Goal: Task Accomplishment & Management: Manage account settings

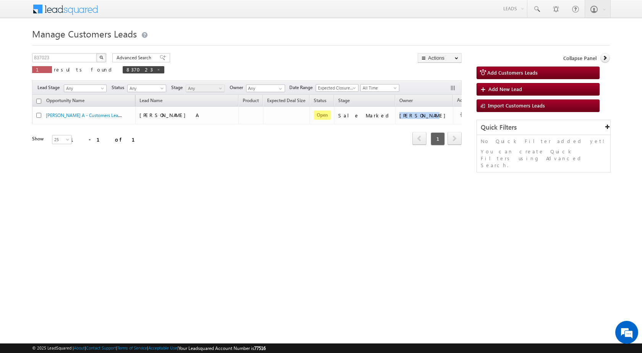
click at [102, 57] on img "button" at bounding box center [101, 57] width 4 height 4
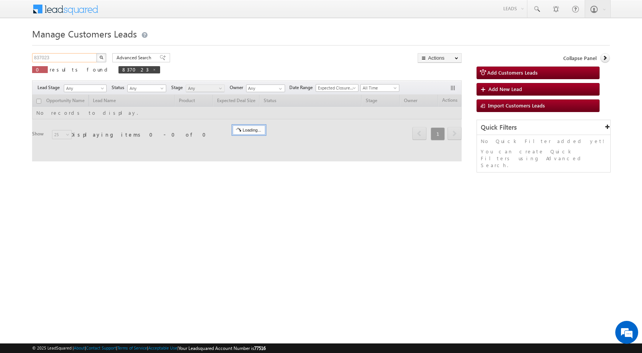
click at [55, 54] on input "837023" at bounding box center [64, 57] width 65 height 9
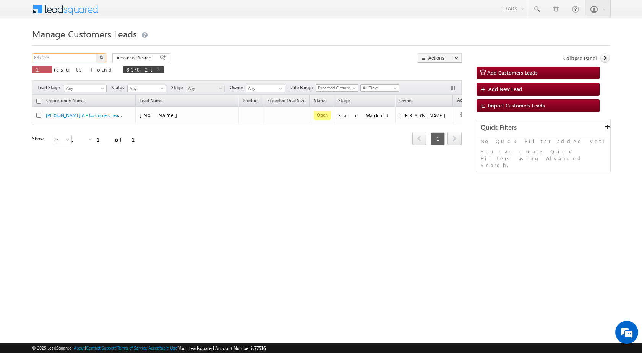
click at [55, 59] on input "837023" at bounding box center [64, 57] width 65 height 9
paste input "18080"
type input "818080"
click at [96, 53] on button "button" at bounding box center [101, 57] width 10 height 9
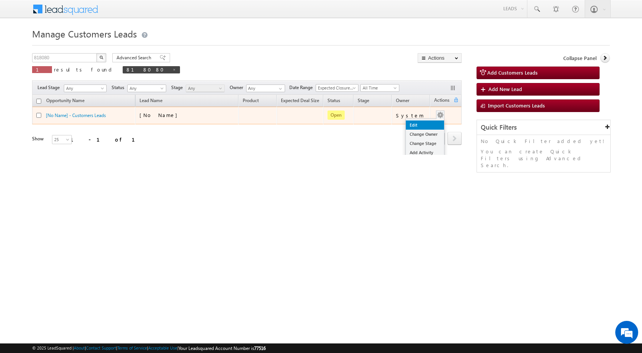
click at [424, 123] on link "Edit" at bounding box center [425, 124] width 38 height 9
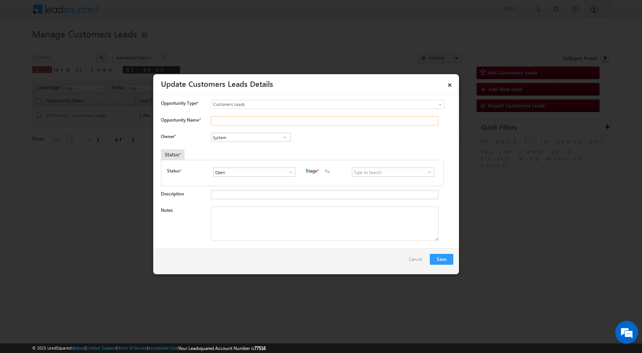
click at [234, 122] on input "Opportunity Name *" at bounding box center [324, 120] width 227 height 9
paste input "RAKESH AZAD"
type input "RAKESH AZAD"
click at [359, 142] on div "Owner * System System System" at bounding box center [307, 139] width 292 height 13
click at [426, 173] on span at bounding box center [430, 172] width 8 height 6
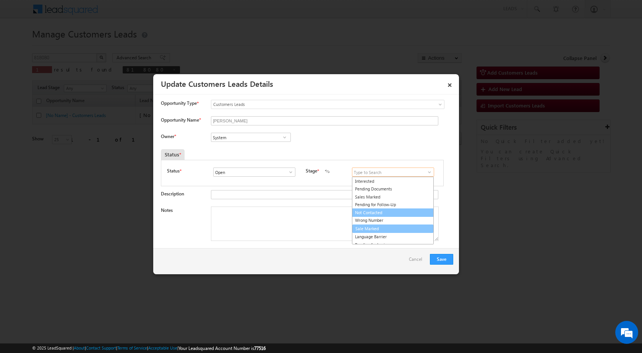
scroll to position [11, 0]
click at [370, 226] on link "Sale Marked" at bounding box center [393, 224] width 82 height 9
type input "Sale Marked"
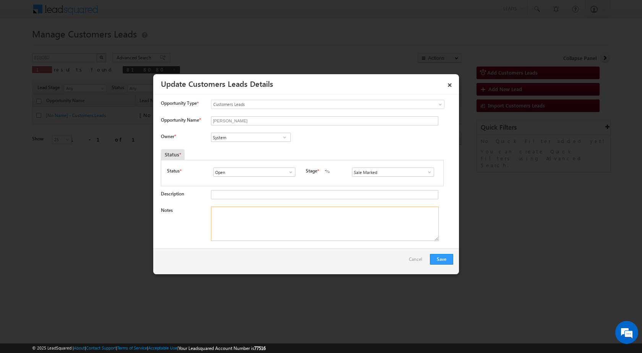
click at [294, 224] on textarea "Notes" at bounding box center [325, 223] width 228 height 34
paste textarea "818080 - VB_Clickers - RAKESH AZAD - 9027799451 - MATHURA 281001 - PURCHASE - L…"
type textarea "818080 - VB_Clickers - RAKESH AZAD - 9027799451 - MATHURA 281001 - PURCHASE - L…"
click at [283, 268] on div "Save Cancel" at bounding box center [306, 261] width 306 height 26
click at [244, 136] on input "System" at bounding box center [251, 137] width 80 height 9
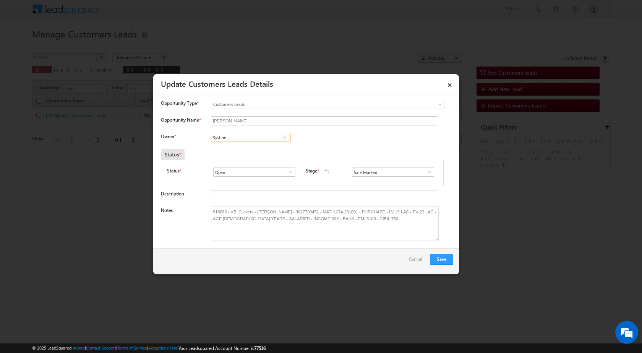
paste input "santosh.kumar2@sgrlimited.in"
click at [247, 154] on span "santosh.kumar2@sgrlimited.in" at bounding box center [248, 152] width 69 height 6
type input "Santosh Kumar"
click at [437, 260] on button "Save" at bounding box center [441, 259] width 23 height 11
